Goal: Task Accomplishment & Management: Manage account settings

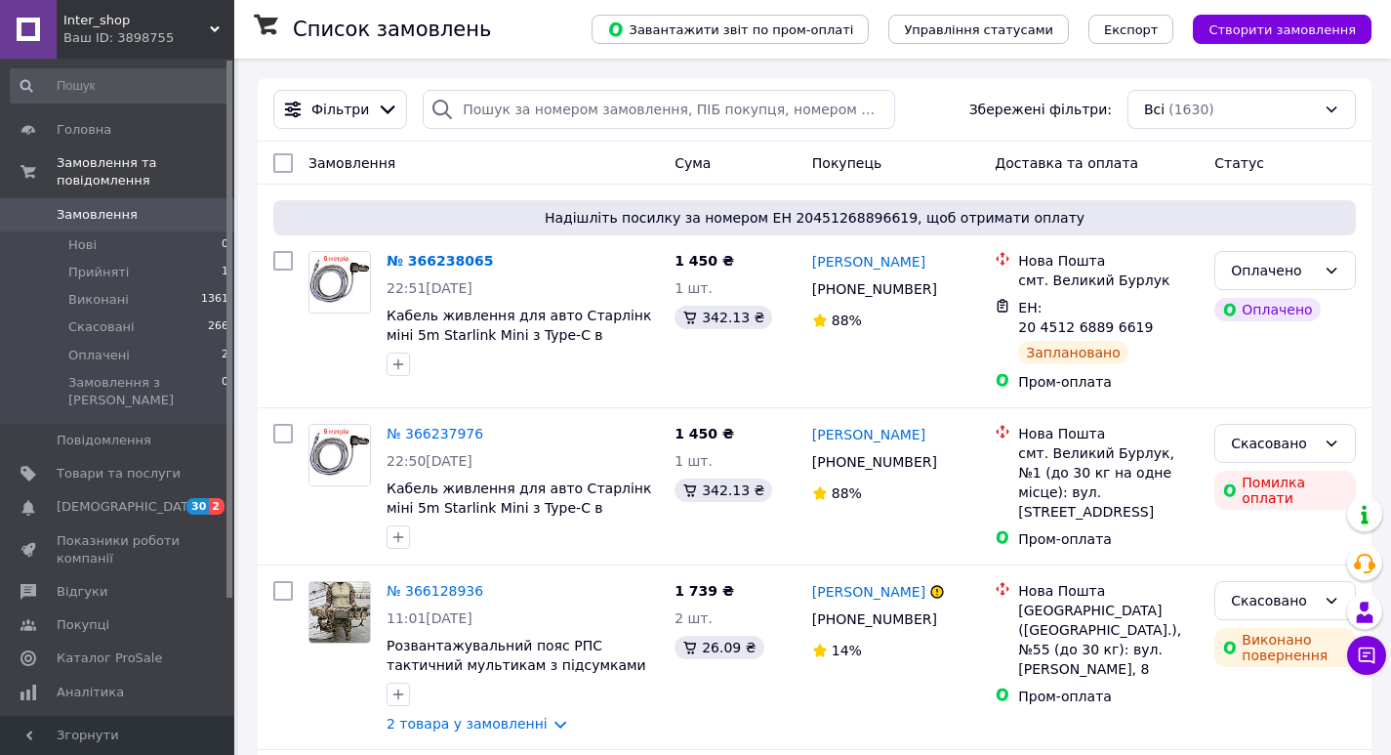
click at [134, 22] on span "Inter_shop" at bounding box center [136, 21] width 146 height 18
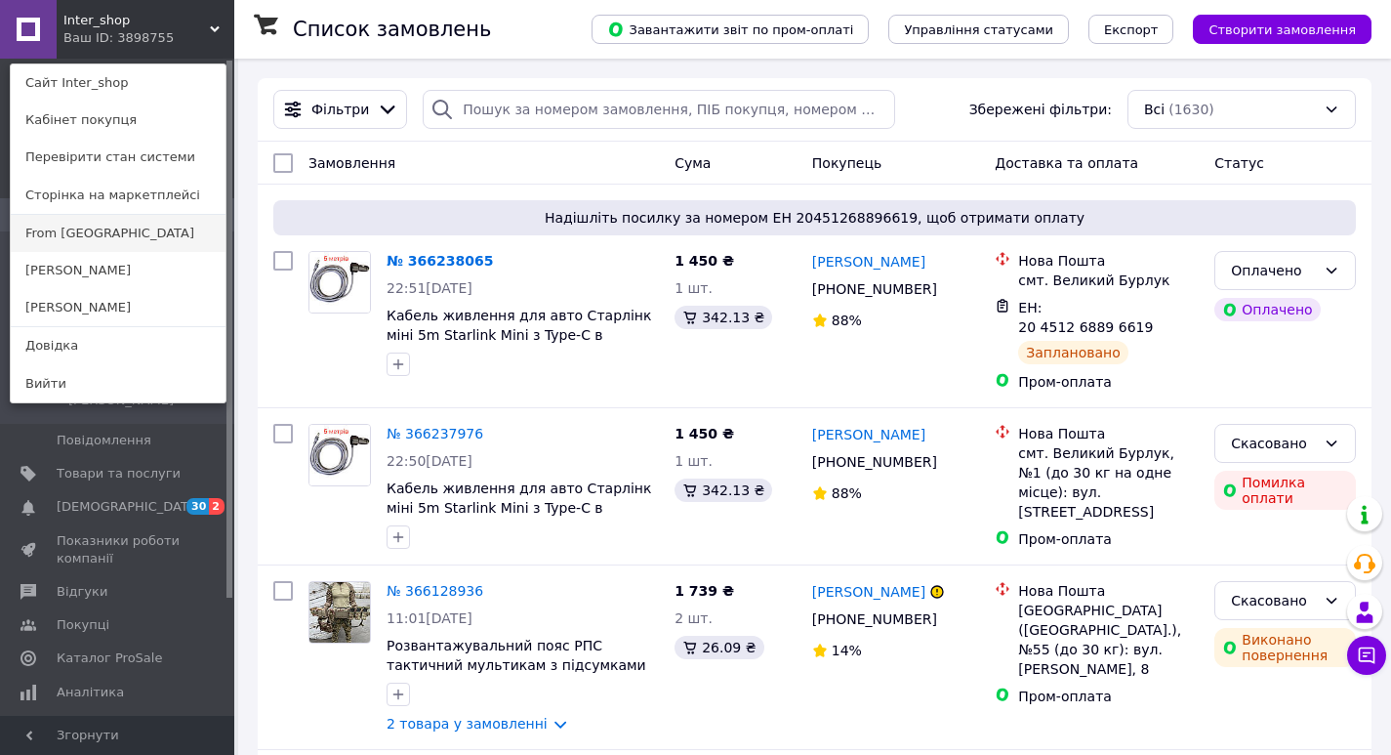
click at [58, 246] on link "From [GEOGRAPHIC_DATA]" at bounding box center [118, 233] width 215 height 37
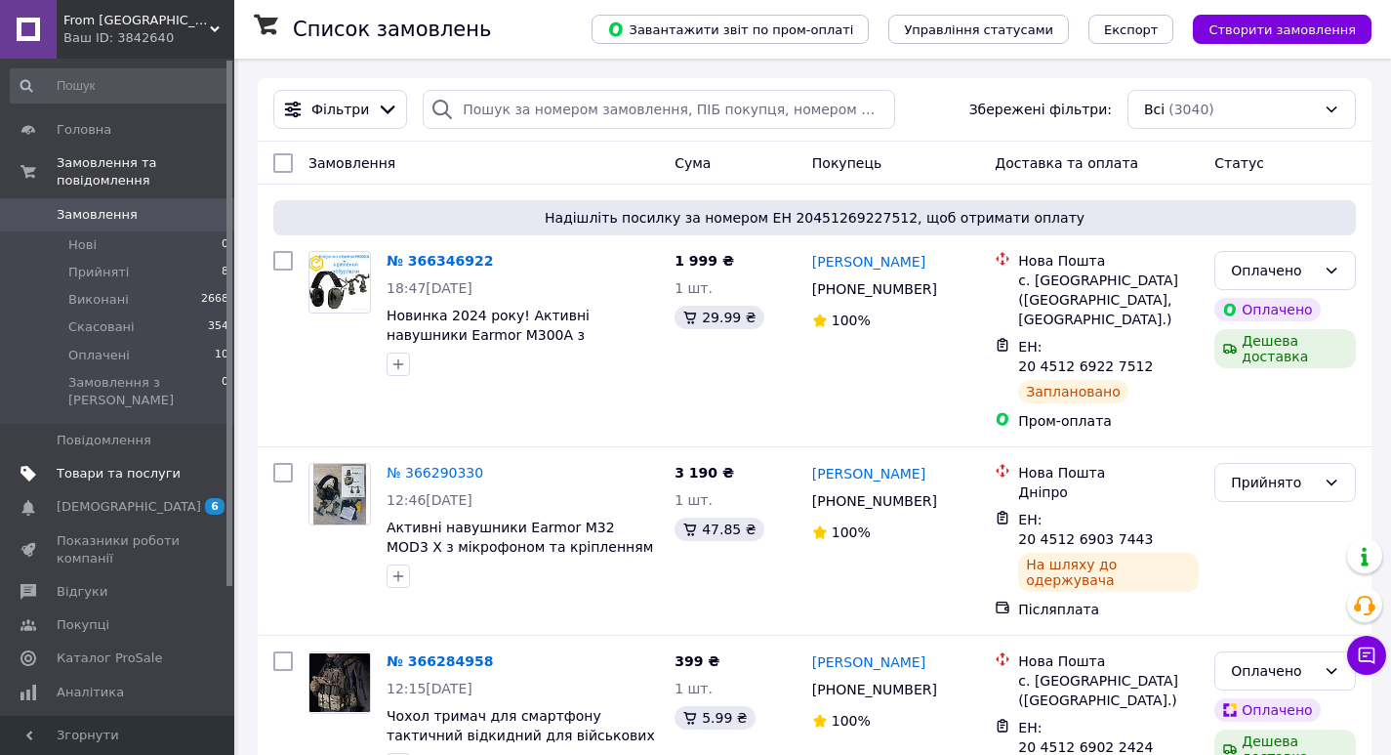
click at [106, 465] on span "Товари та послуги" at bounding box center [119, 474] width 124 height 18
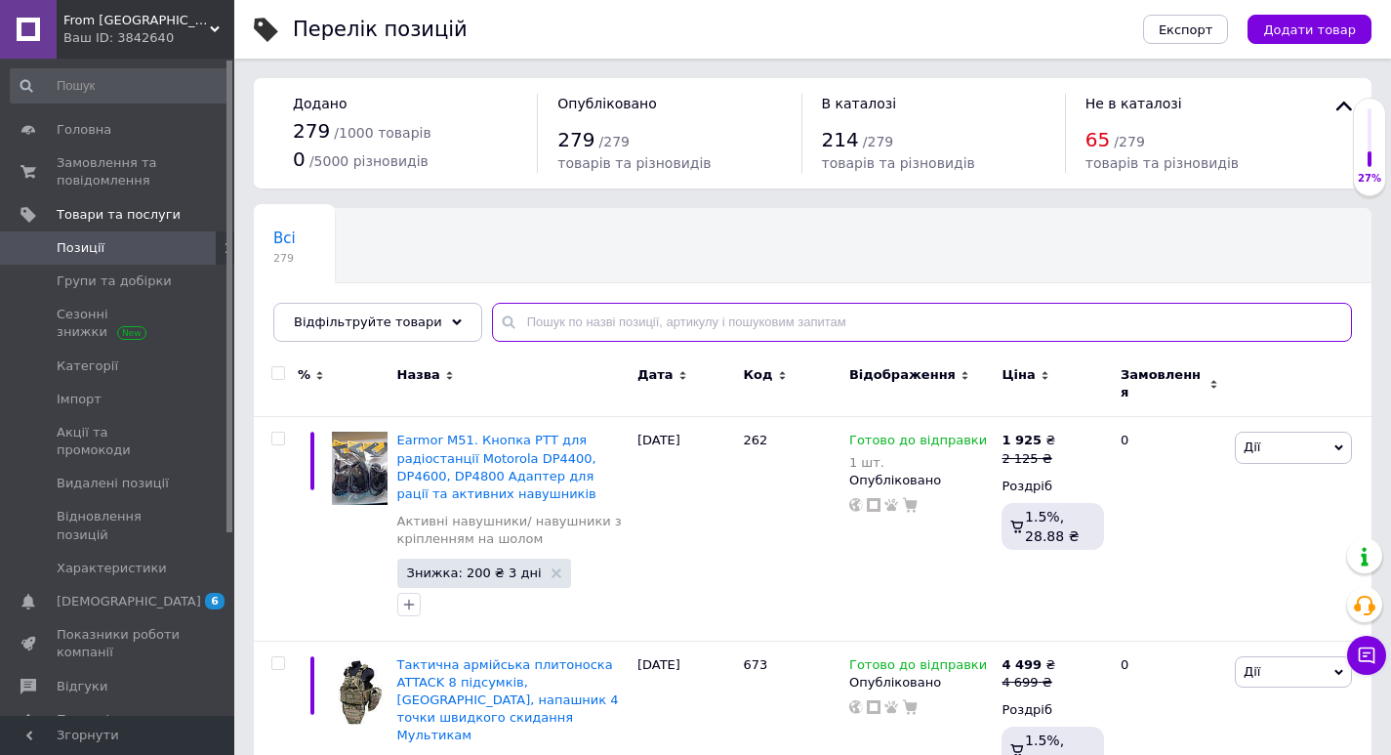
click at [512, 316] on input "text" at bounding box center [922, 322] width 860 height 39
type input "V"
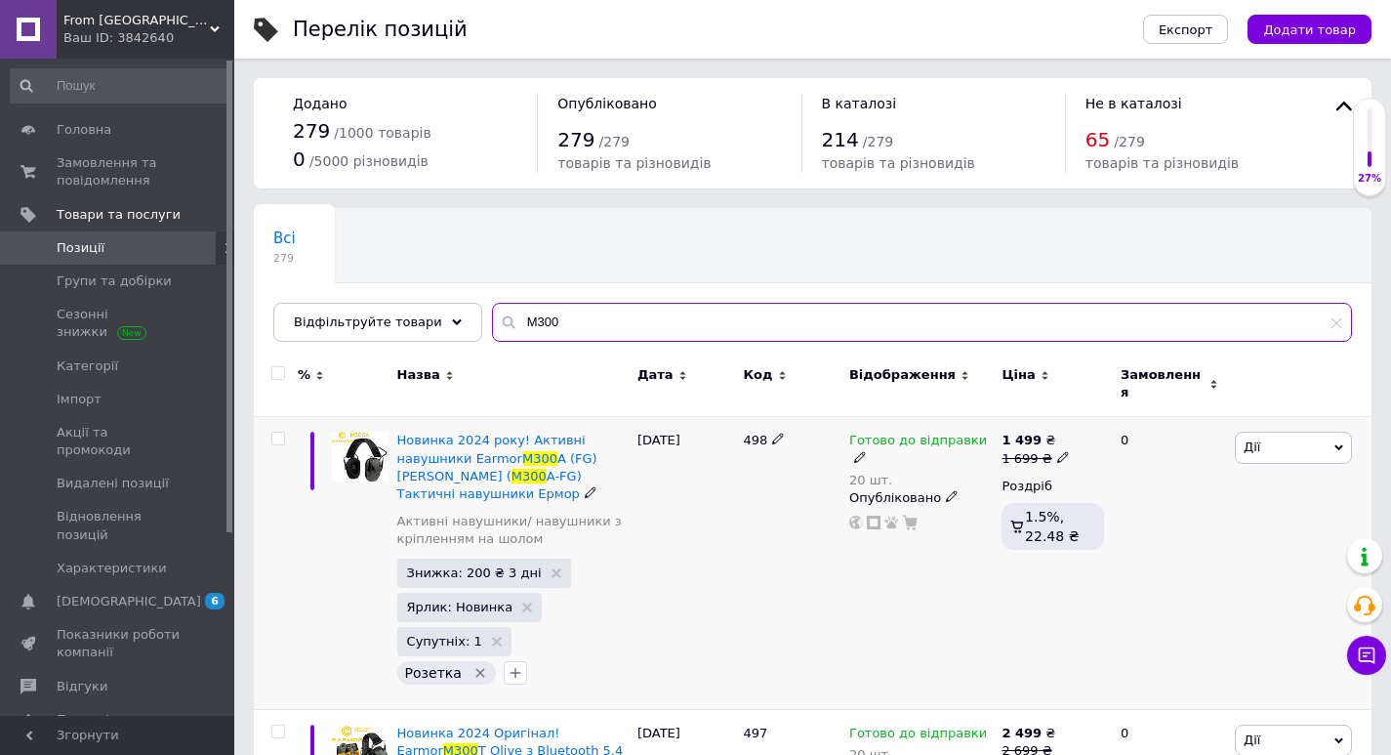
scroll to position [130, 0]
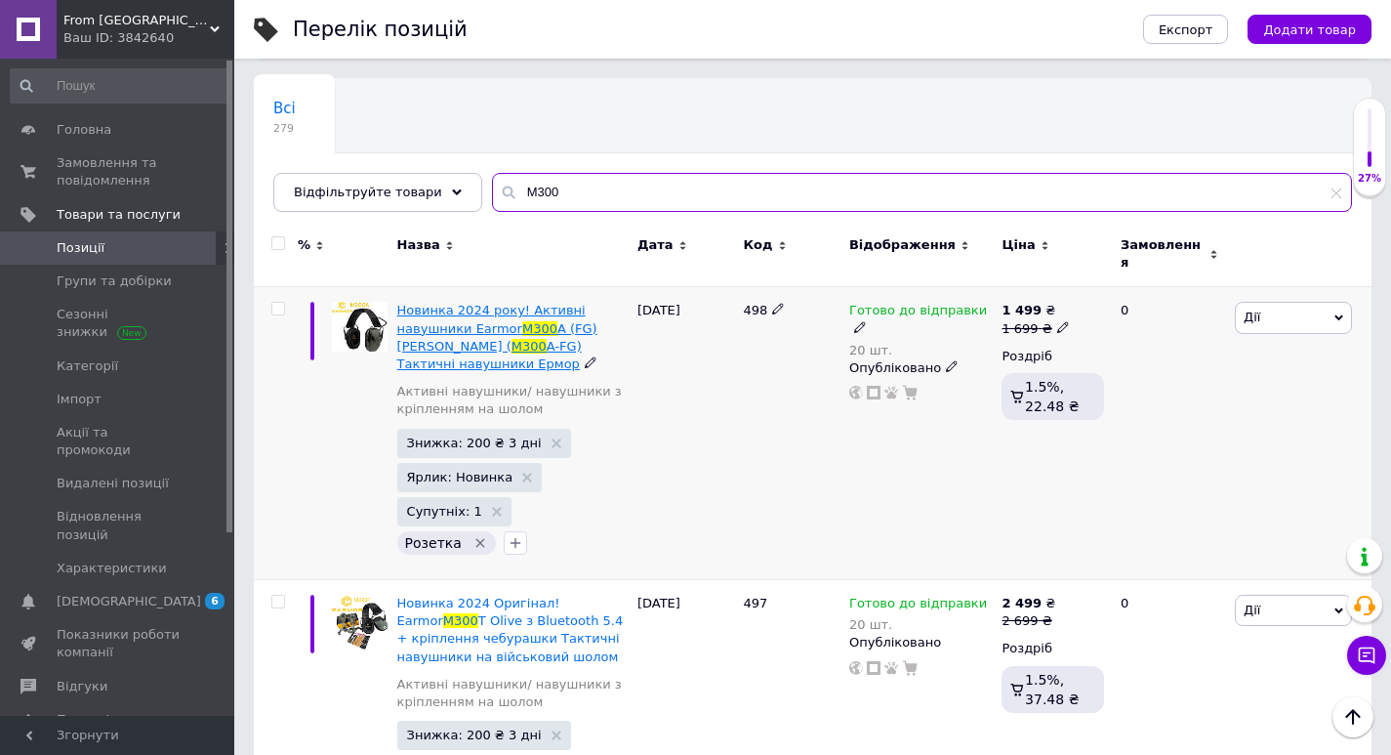
type input "M300"
click at [539, 308] on span "Новинка 2024 року! Активні навушники Earmor M300 A (FG) Olive ( M300 A-FG) Такт…" at bounding box center [497, 337] width 200 height 68
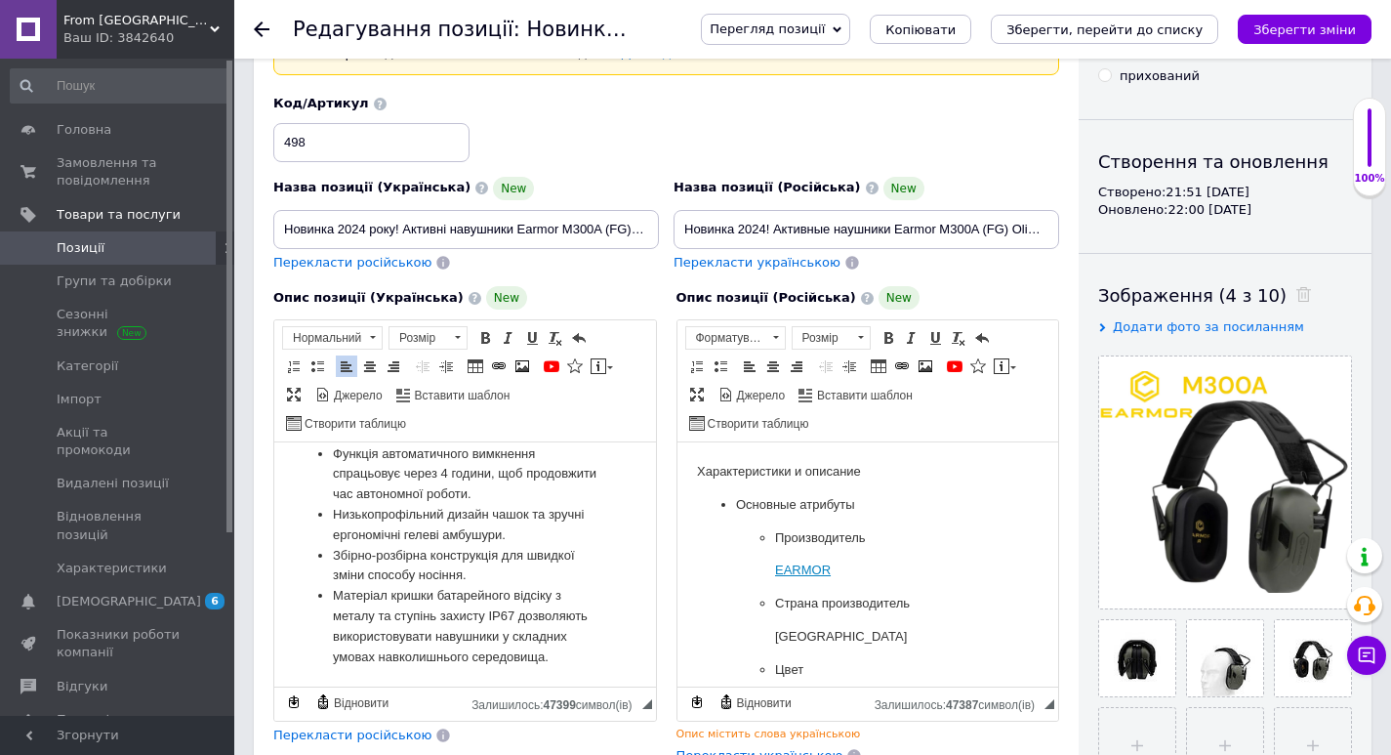
scroll to position [3137, 0]
drag, startPoint x: 647, startPoint y: 640, endPoint x: 943, endPoint y: 1095, distance: 542.6
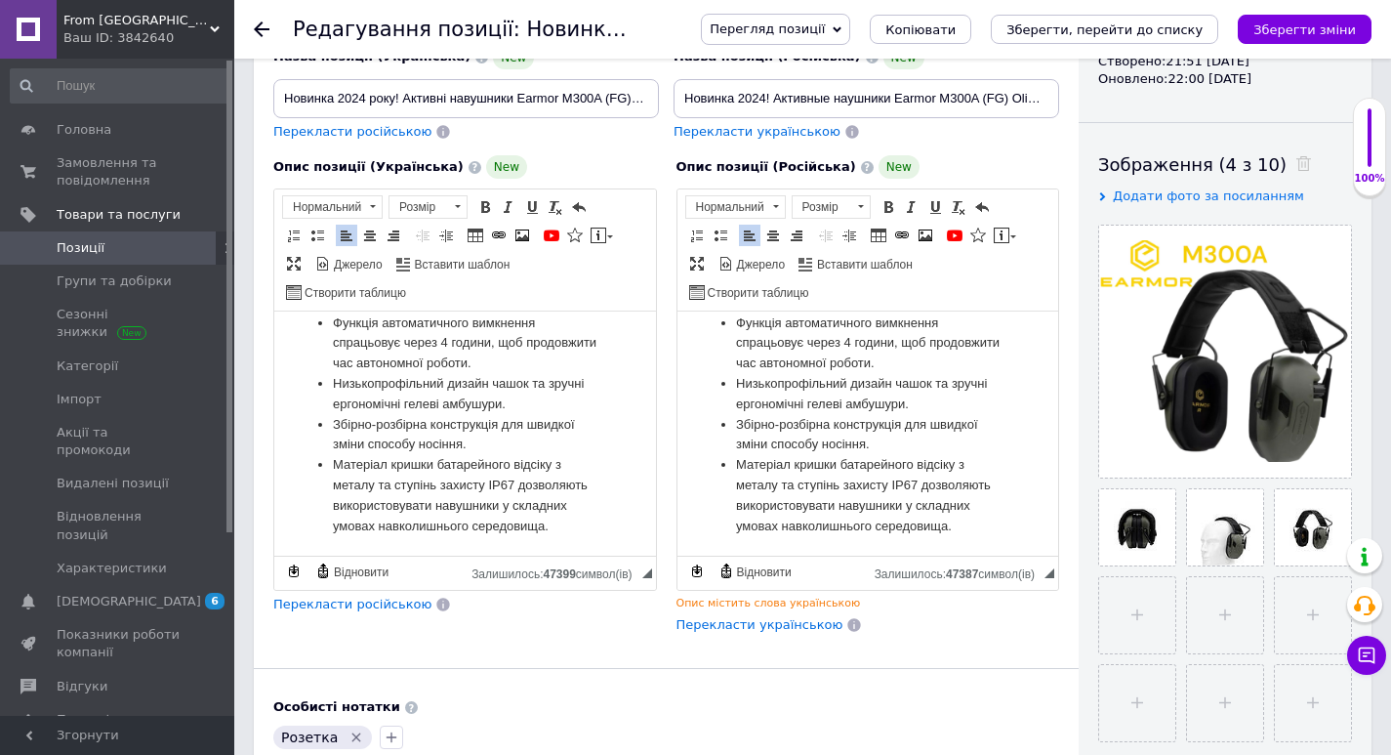
drag, startPoint x: 1050, startPoint y: 342, endPoint x: 1740, endPoint y: 838, distance: 849.1
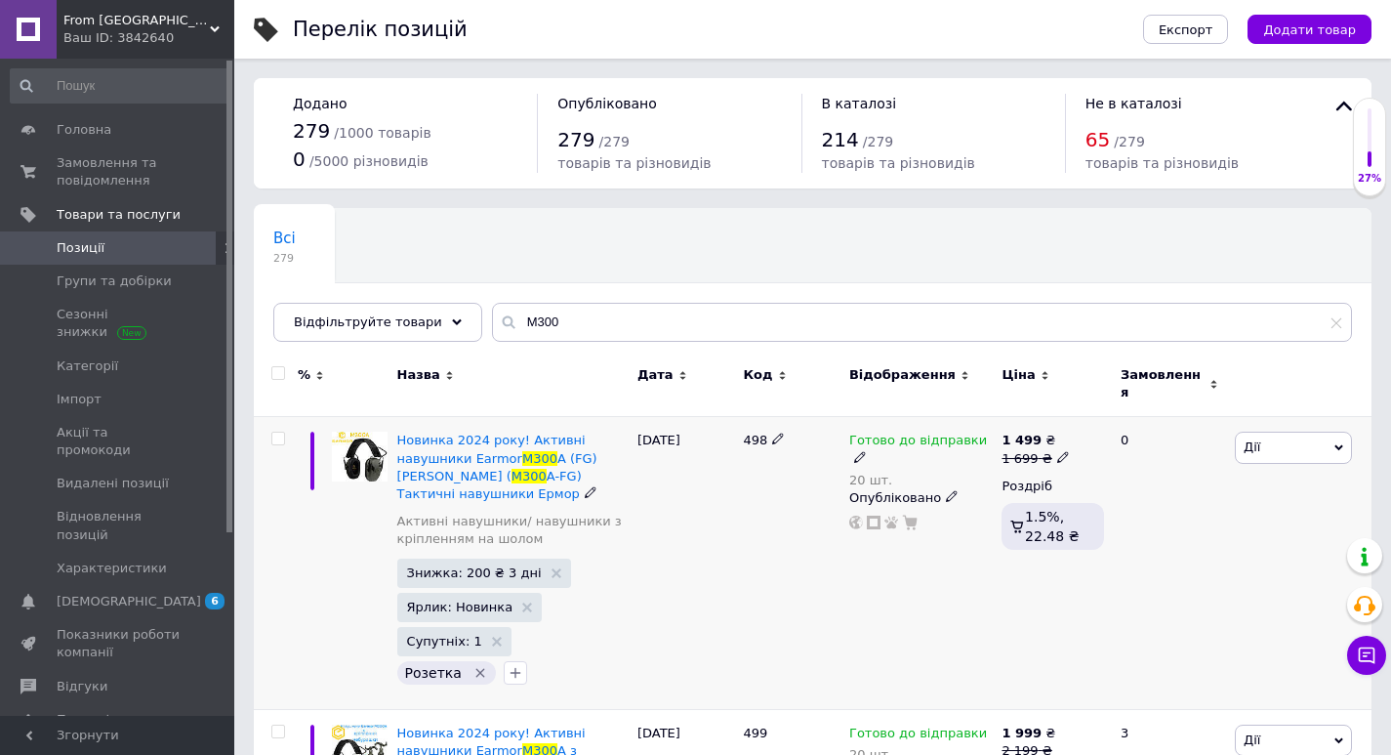
scroll to position [130, 0]
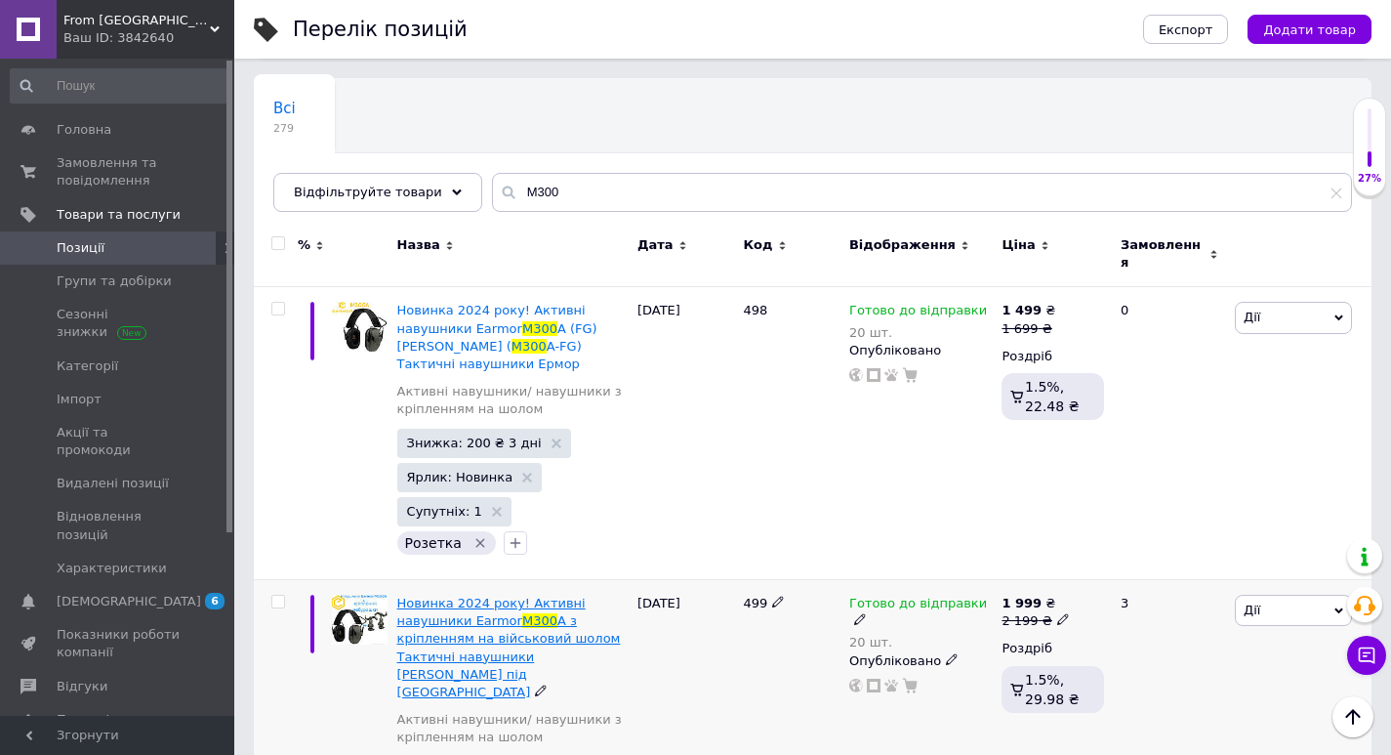
click at [483, 613] on span "A з кріпленням на військовий шолом Тактичні навушники [PERSON_NAME] під [GEOGRA…" at bounding box center [509, 656] width 224 height 86
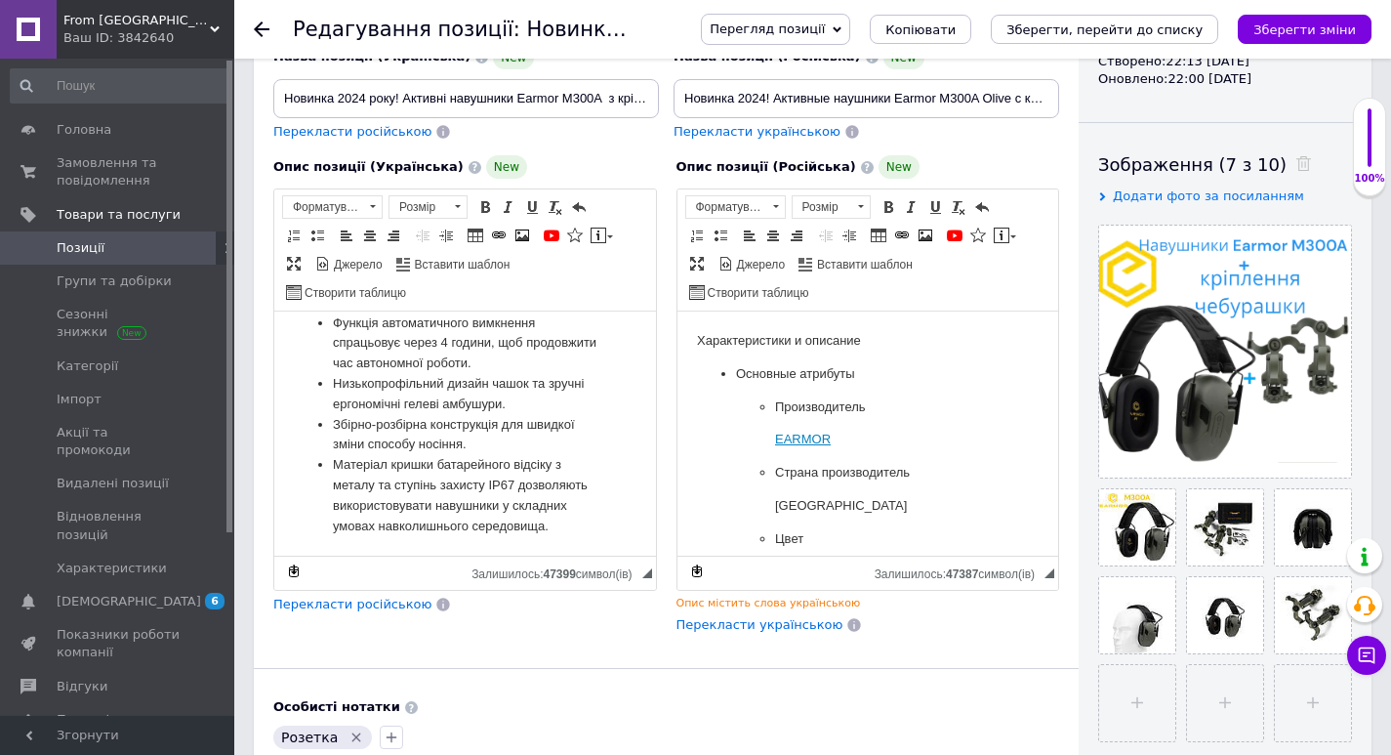
scroll to position [3007, 0]
